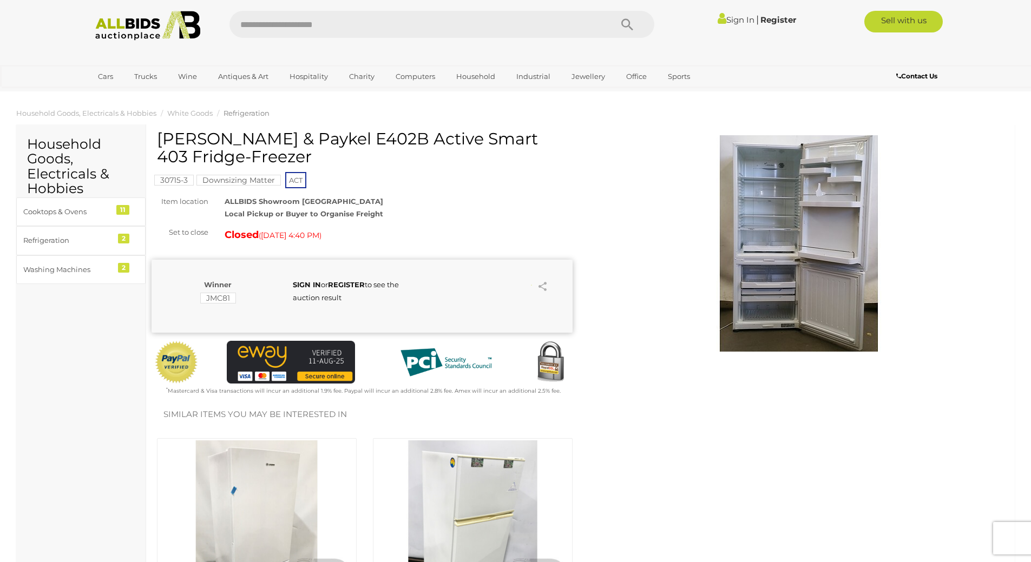
scroll to position [162, 0]
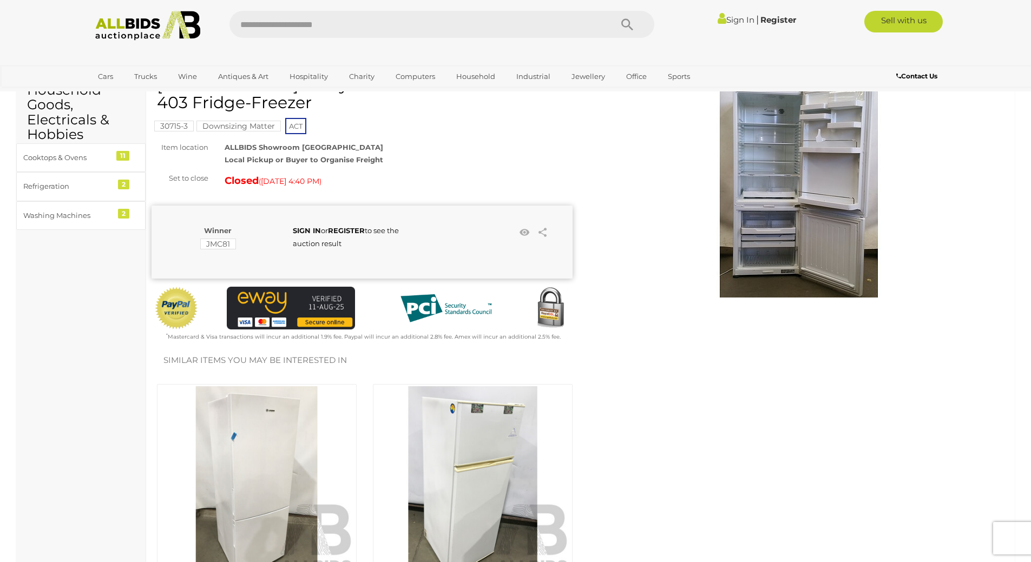
scroll to position [271, 0]
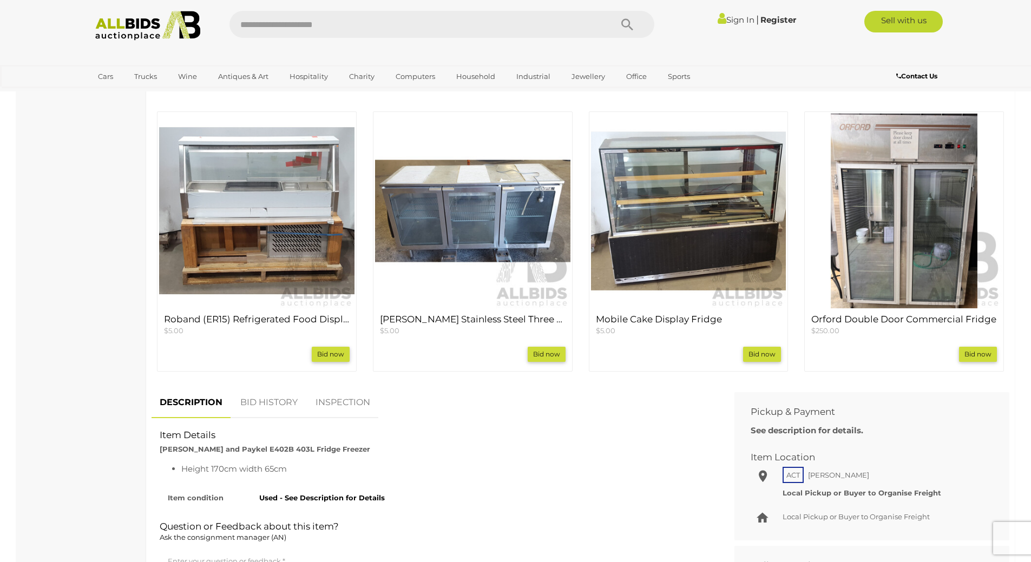
scroll to position [541, 0]
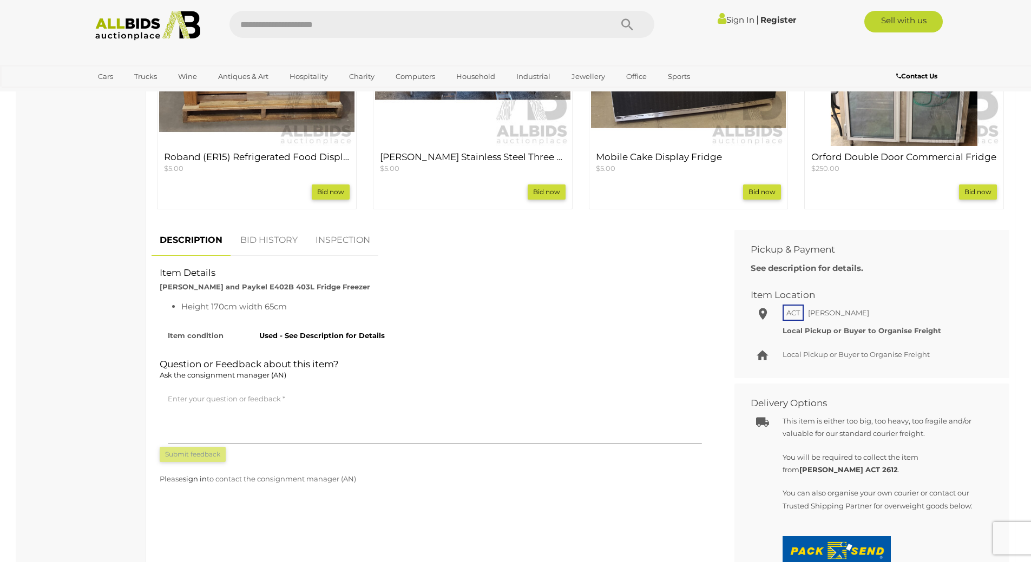
click at [350, 336] on strong "Used - See Description for Details" at bounding box center [322, 335] width 126 height 9
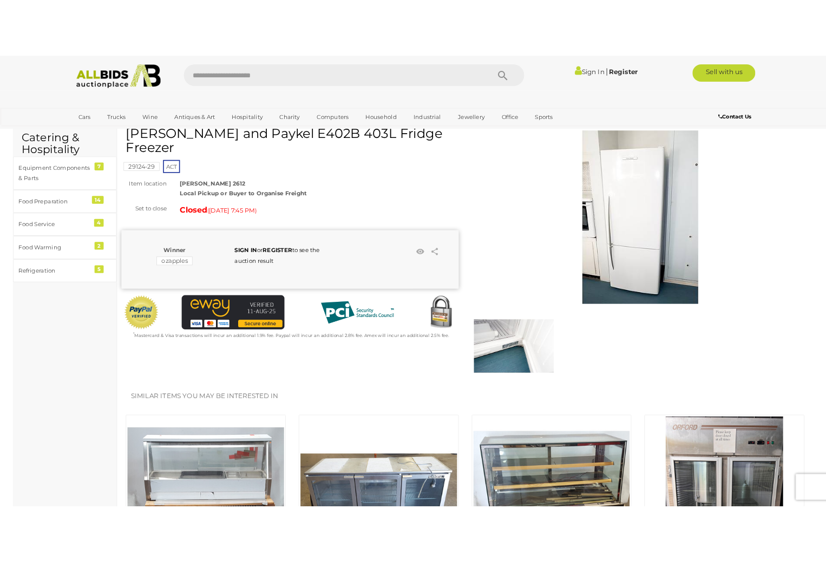
scroll to position [0, 0]
